Goal: Task Accomplishment & Management: Manage account settings

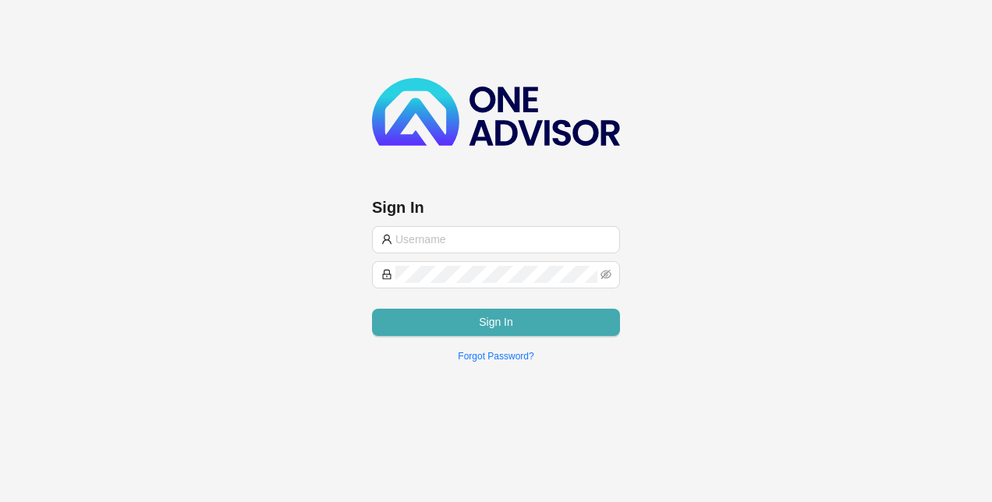
type input "[EMAIL_ADDRESS][DOMAIN_NAME]"
click at [470, 318] on button "Sign In" at bounding box center [496, 322] width 248 height 27
